Goal: Task Accomplishment & Management: Complete application form

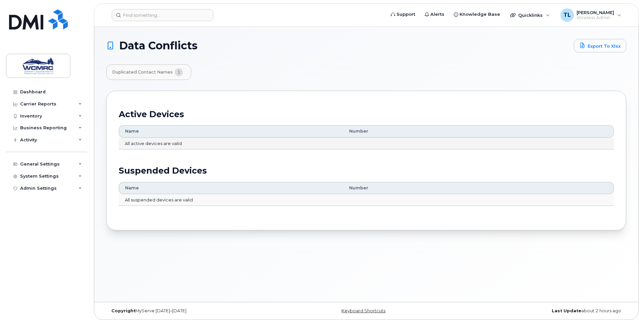
click at [175, 142] on td "All active devices are valid" at bounding box center [366, 144] width 495 height 12
click at [175, 72] on span "1" at bounding box center [179, 72] width 8 height 8
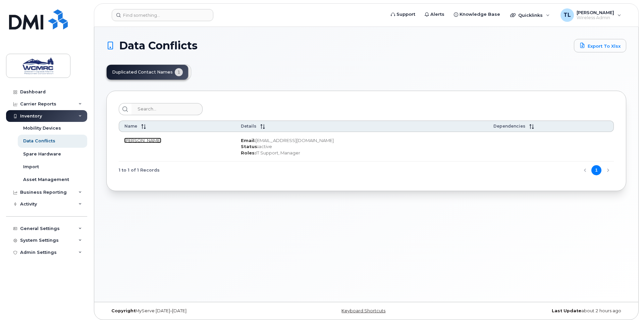
click at [153, 140] on link "[PERSON_NAME]" at bounding box center [142, 140] width 37 height 5
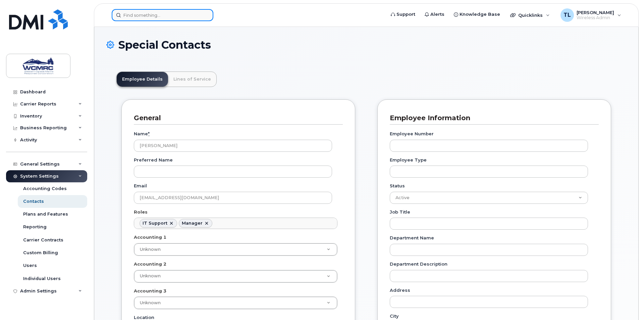
click at [147, 16] on input at bounding box center [163, 15] width 102 height 12
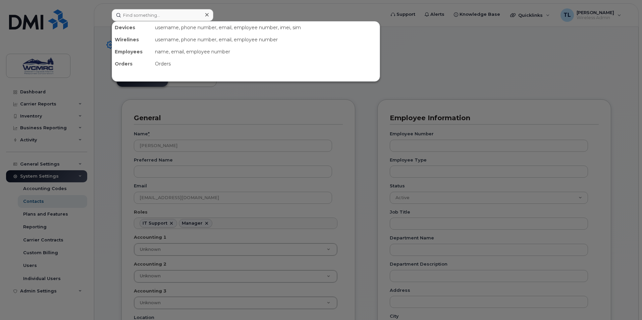
click at [45, 179] on div at bounding box center [321, 160] width 642 height 320
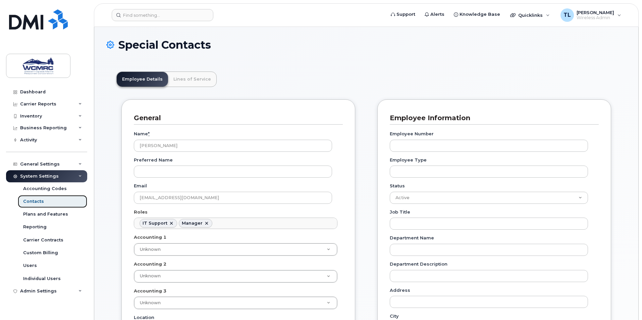
click at [46, 202] on link "Contacts" at bounding box center [52, 201] width 69 height 13
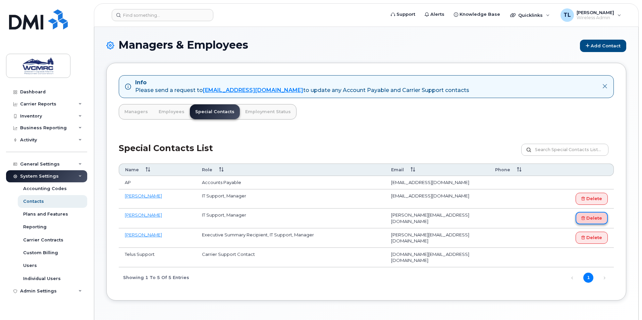
click at [590, 219] on link "Delete" at bounding box center [592, 218] width 32 height 12
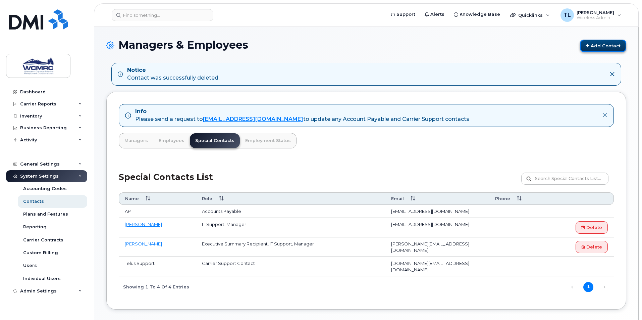
click at [600, 47] on link "Add Contact" at bounding box center [603, 46] width 46 height 12
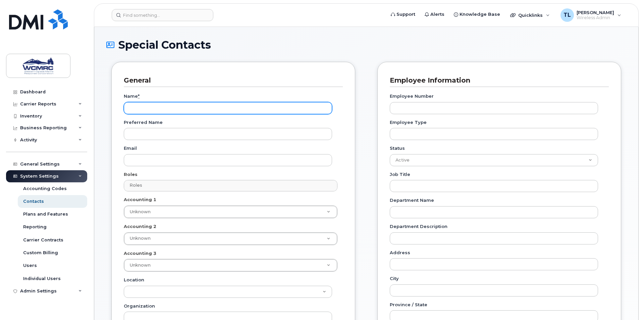
click at [174, 105] on input "Name *" at bounding box center [228, 108] width 208 height 12
type input "[PERSON_NAME]"
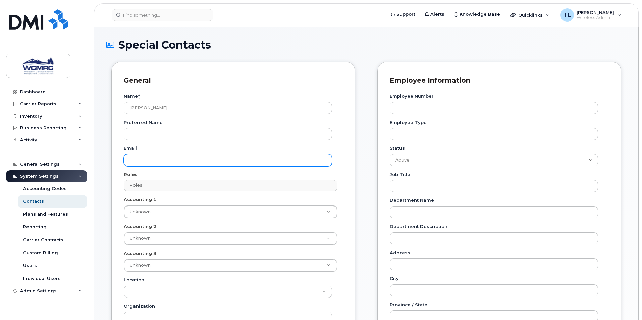
click at [145, 164] on input "Email" at bounding box center [228, 160] width 208 height 12
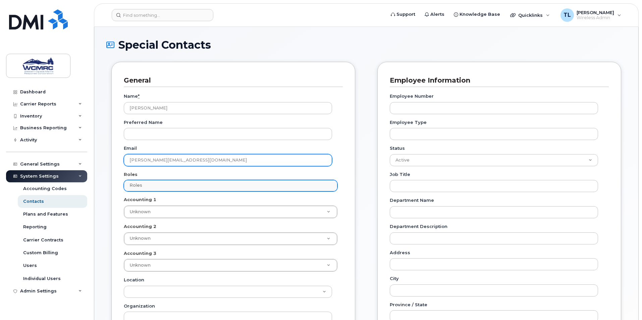
type input "[PERSON_NAME][EMAIL_ADDRESS][DOMAIN_NAME]"
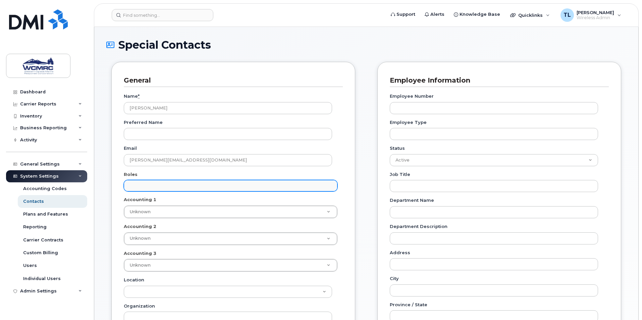
click at [135, 184] on input "text" at bounding box center [232, 185] width 208 height 9
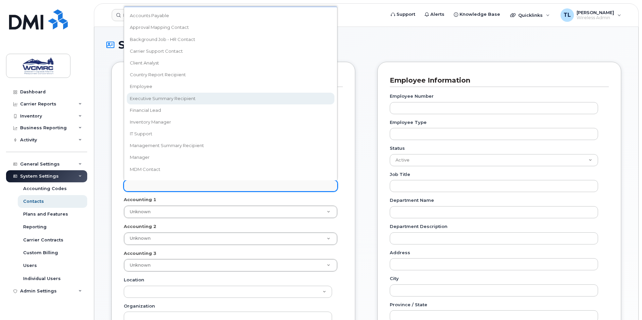
select select "2"
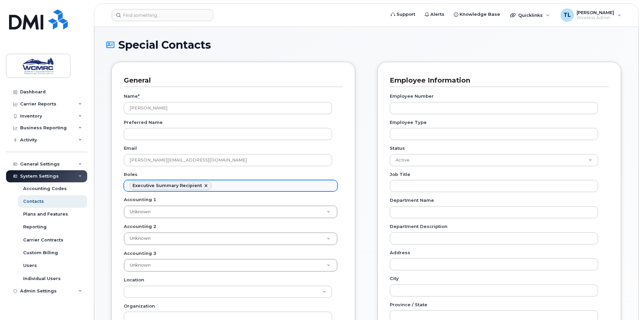
click at [221, 187] on ul "Executive Summary Recipient" at bounding box center [230, 185] width 213 height 11
click at [271, 188] on ul "Executive Summary Recipient Manager" at bounding box center [230, 185] width 213 height 11
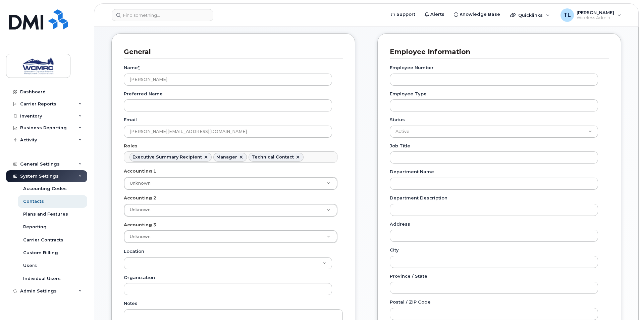
scroll to position [201, 0]
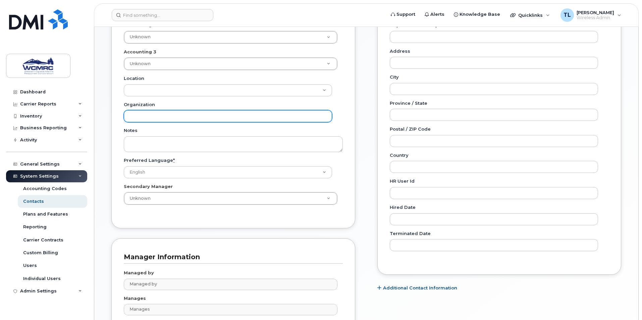
click at [225, 118] on input "Organization" at bounding box center [228, 116] width 208 height 12
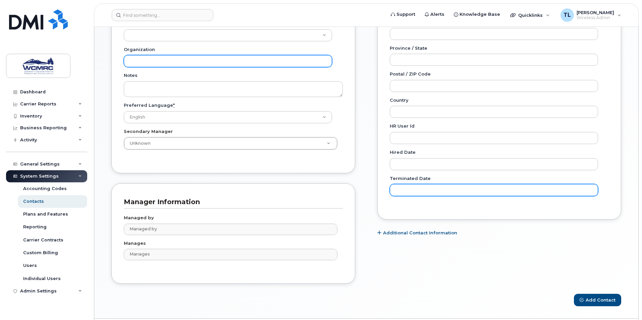
scroll to position [276, 0]
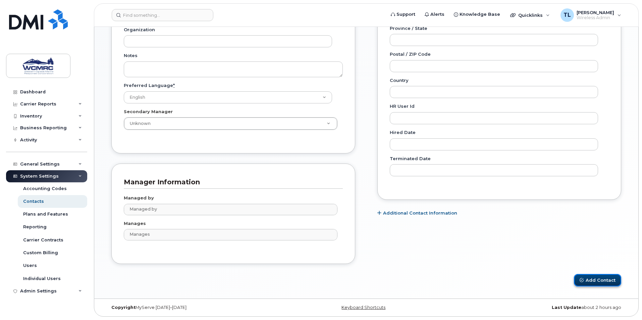
click at [604, 280] on button "Add Contact" at bounding box center [597, 280] width 47 height 12
